Goal: Navigation & Orientation: Go to known website

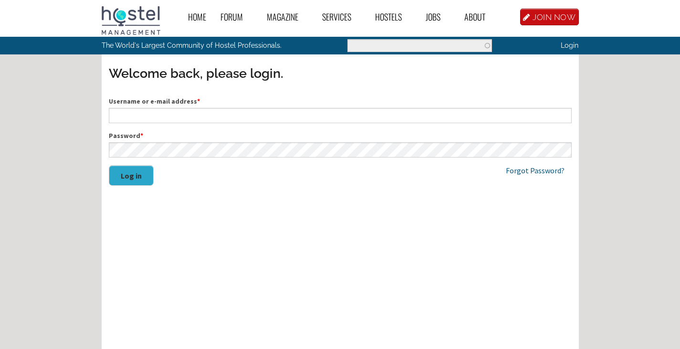
type input "[EMAIL_ADDRESS][DOMAIN_NAME]"
click at [127, 172] on button "Log in" at bounding box center [131, 175] width 45 height 21
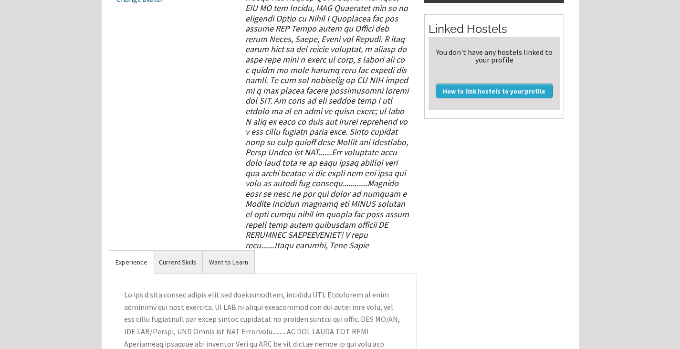
scroll to position [286, 0]
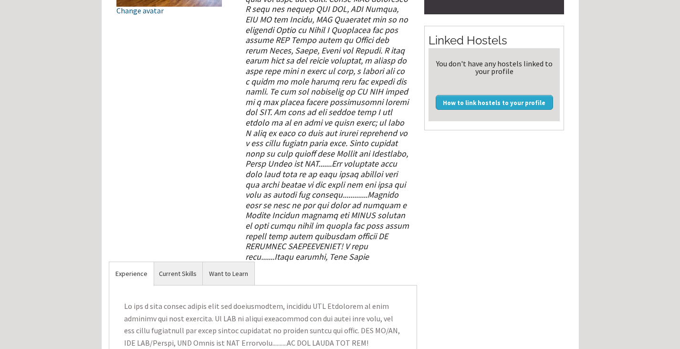
click at [649, 154] on div "Home Forum « Back Forum Forums Index « Back Forums Index New Posts Recent Activ…" at bounding box center [340, 203] width 680 height 979
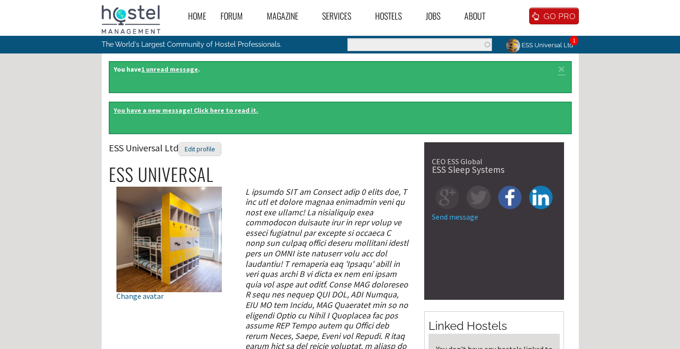
scroll to position [0, 0]
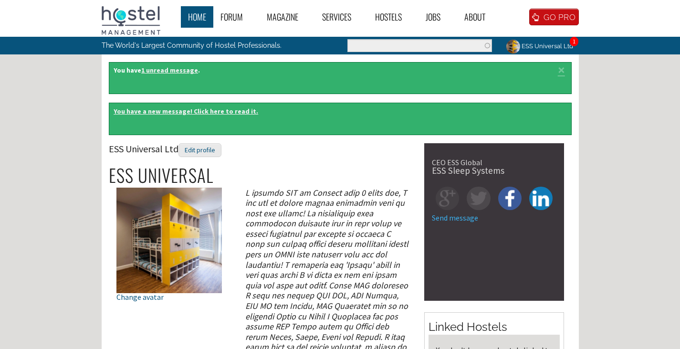
click at [191, 17] on link "Home" at bounding box center [197, 16] width 32 height 21
